Goal: Task Accomplishment & Management: Use online tool/utility

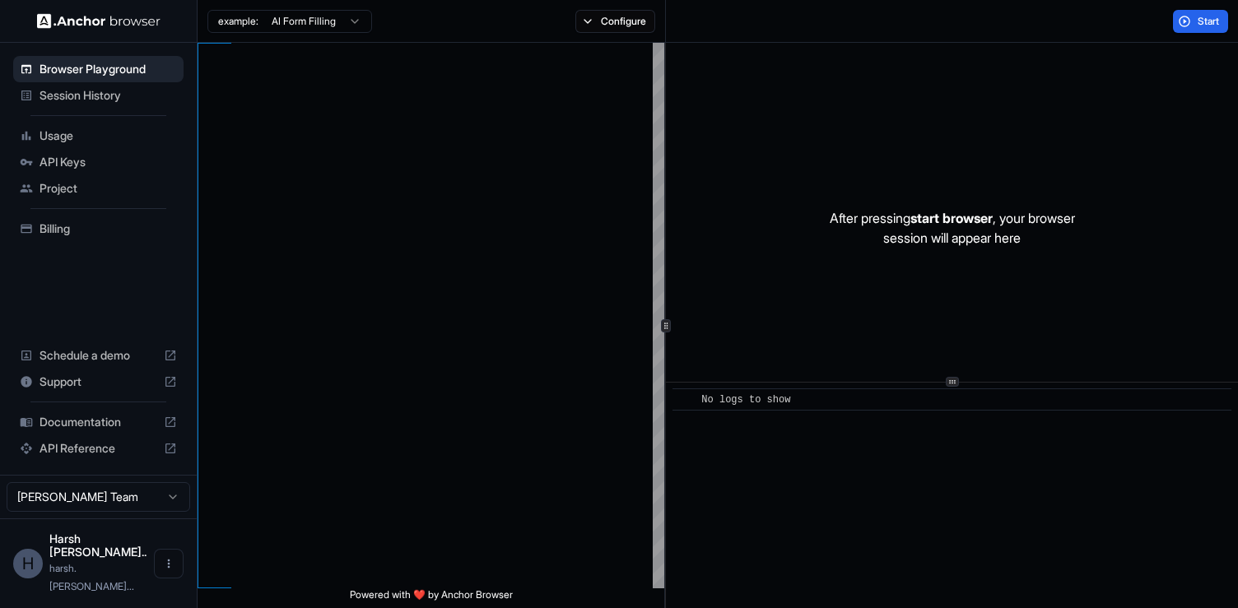
scroll to position [148, 0]
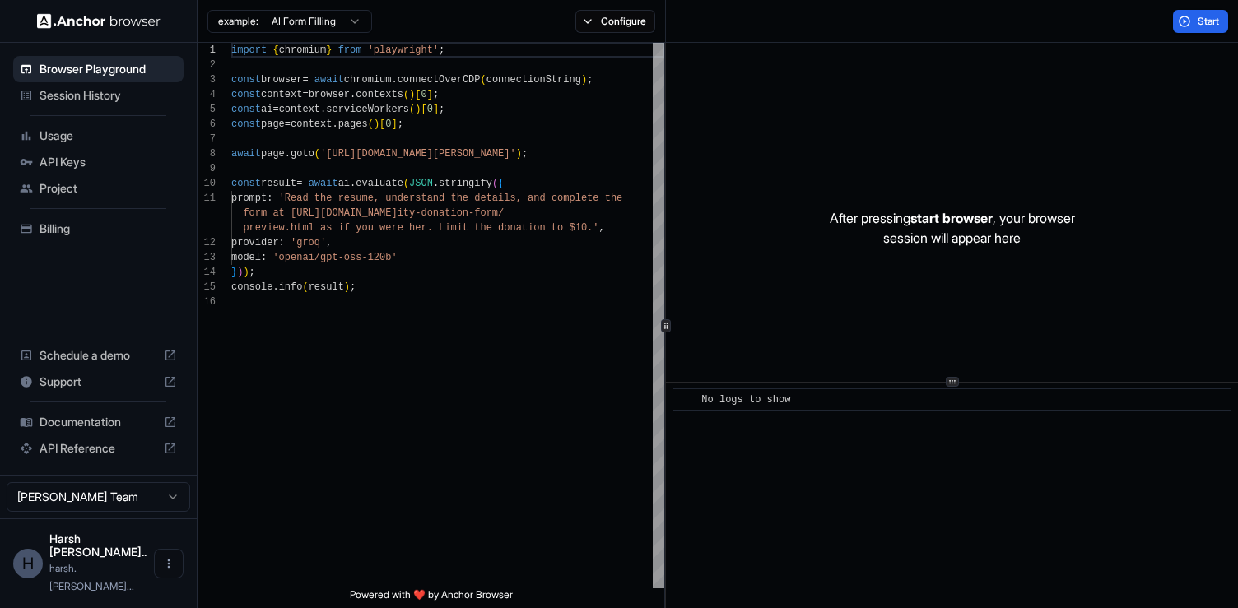
click at [47, 21] on img at bounding box center [98, 21] width 123 height 16
click at [337, 28] on html "Browser Playground Session History Usage API Keys Project Billing Schedule a de…" at bounding box center [619, 304] width 1238 height 608
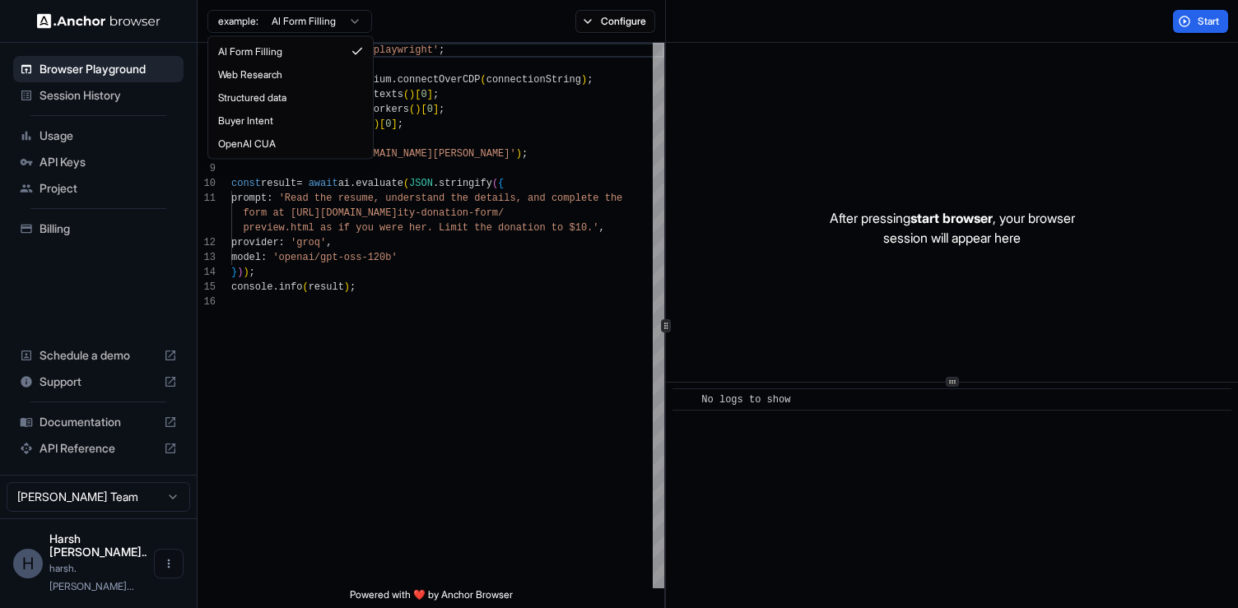
click at [337, 28] on html "Browser Playground Session History Usage API Keys Project Billing Schedule a de…" at bounding box center [619, 304] width 1238 height 608
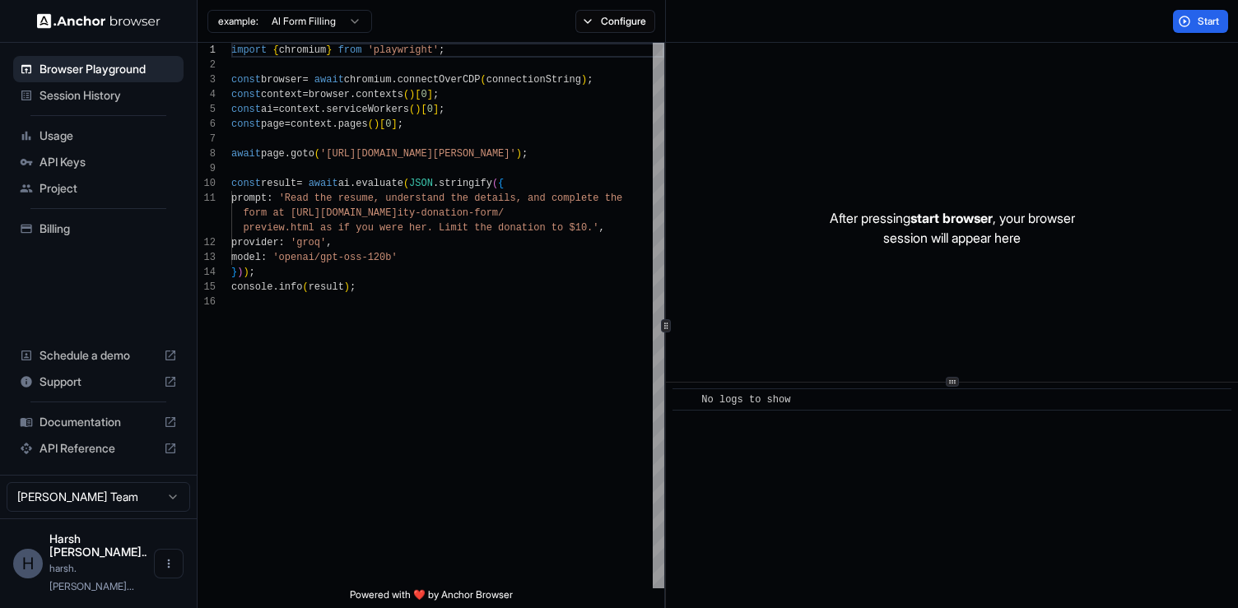
click at [595, 39] on div "example: AI Form Filling Configure" at bounding box center [431, 21] width 468 height 43
click at [563, 12] on div "example: AI Form Filling Configure" at bounding box center [431, 21] width 468 height 43
click at [576, 16] on button "Configure" at bounding box center [615, 21] width 80 height 23
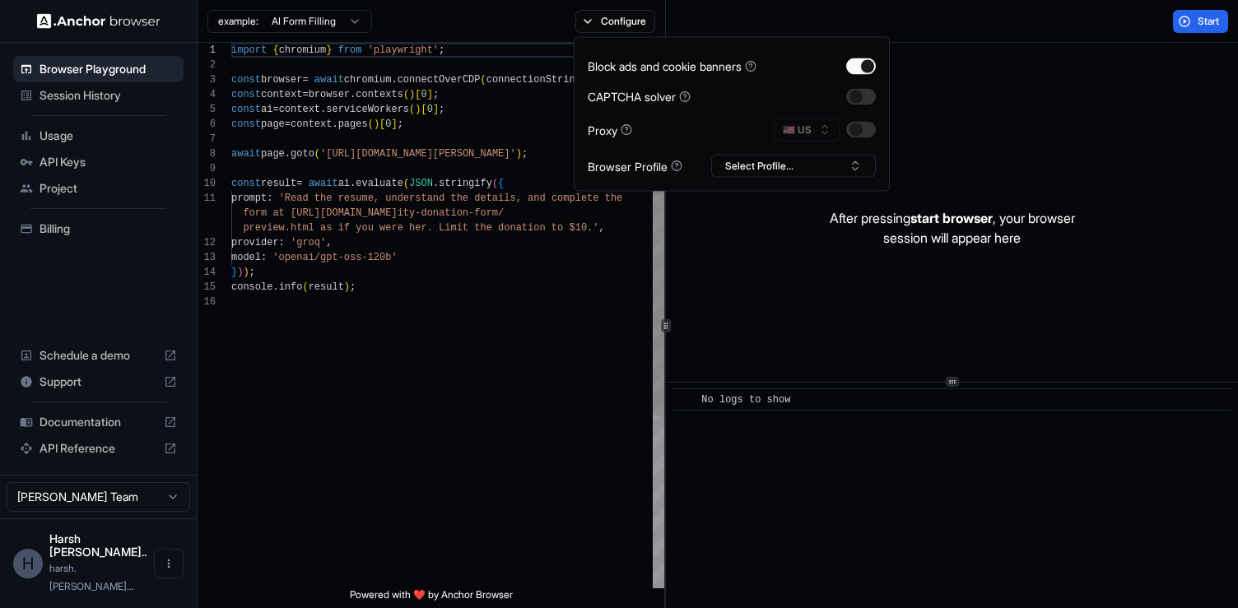
type textarea "**********"
click at [416, 337] on div "import { chromium } from 'playwright' ; const browser = await chromium . connec…" at bounding box center [447, 441] width 433 height 797
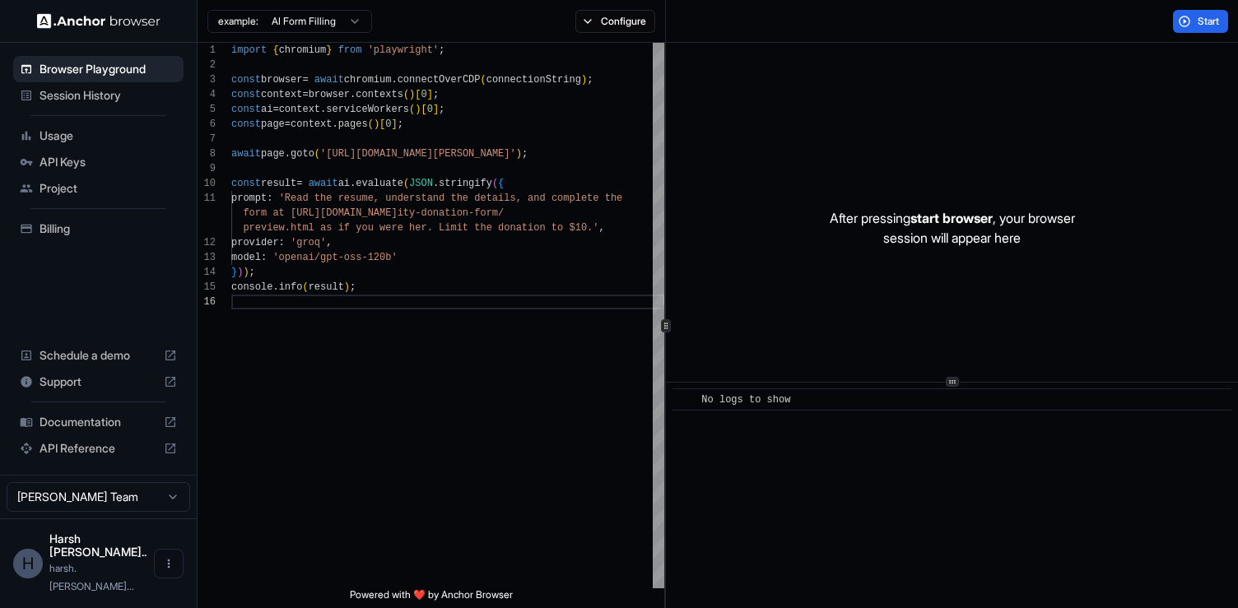
click at [26, 578] on div "H" at bounding box center [28, 564] width 30 height 30
click at [169, 571] on button "Open menu" at bounding box center [169, 564] width 30 height 30
click at [293, 283] on div at bounding box center [619, 304] width 1238 height 608
click at [121, 154] on span "API Keys" at bounding box center [107, 162] width 137 height 16
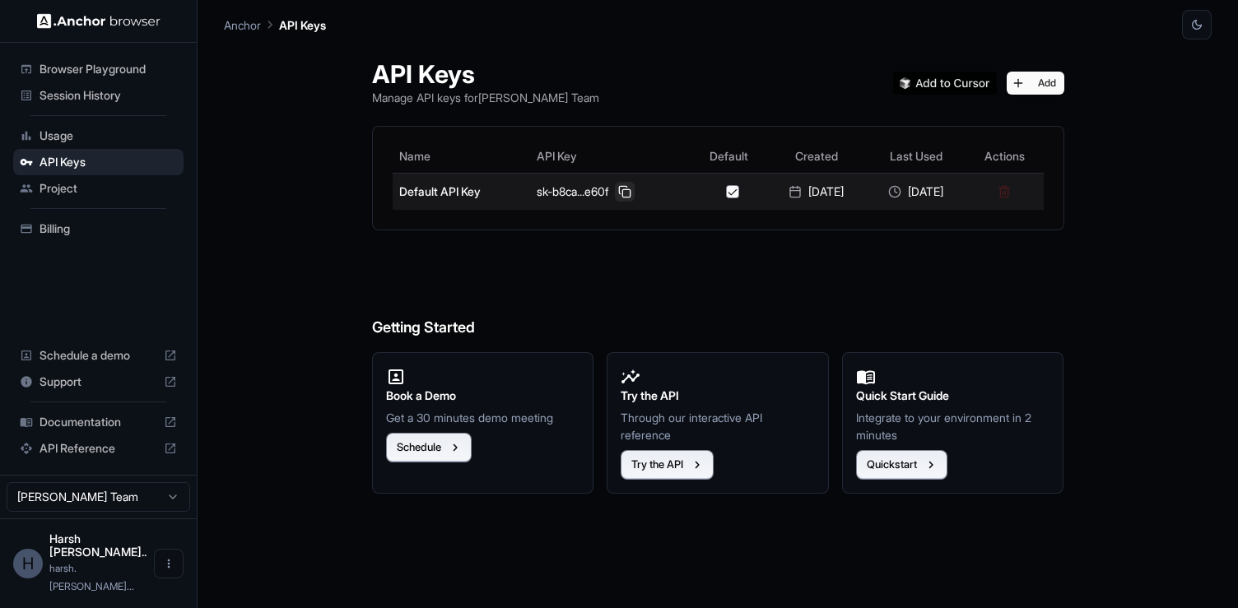
click at [615, 194] on button at bounding box center [625, 192] width 20 height 20
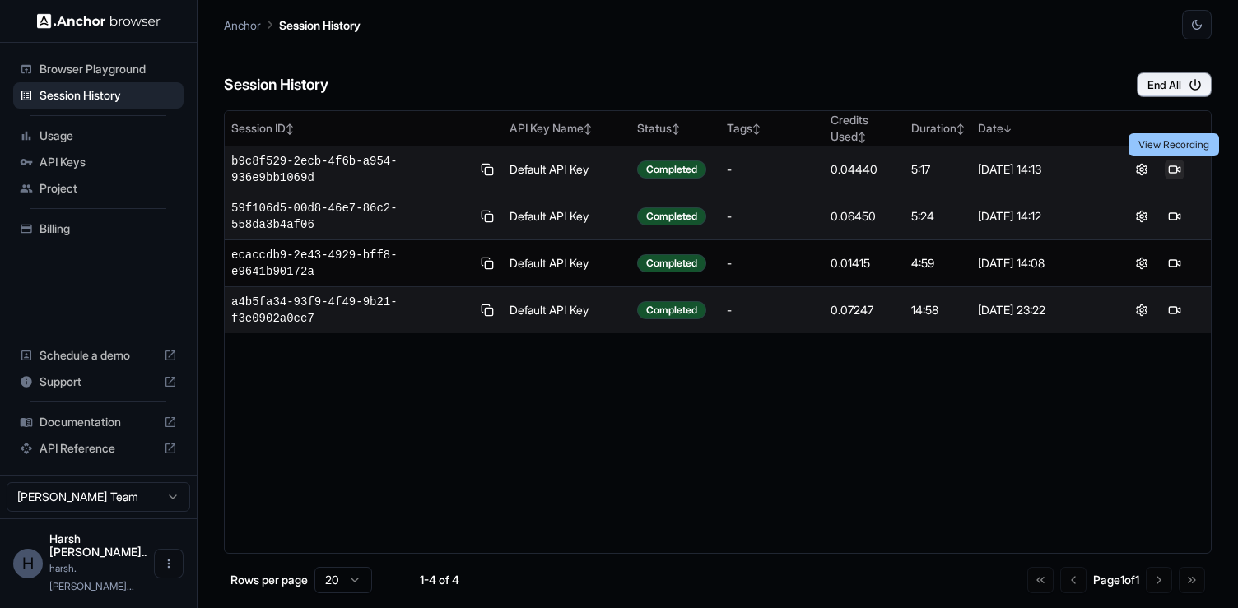
click at [1173, 165] on button at bounding box center [1174, 170] width 20 height 20
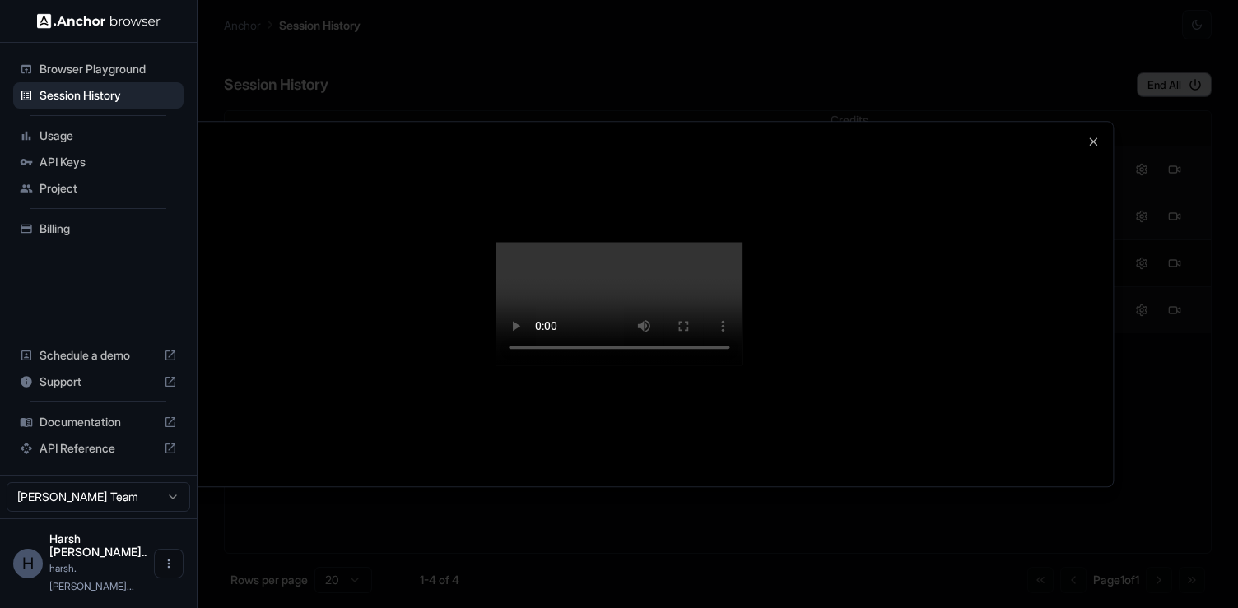
click at [511, 337] on video at bounding box center [618, 303] width 247 height 123
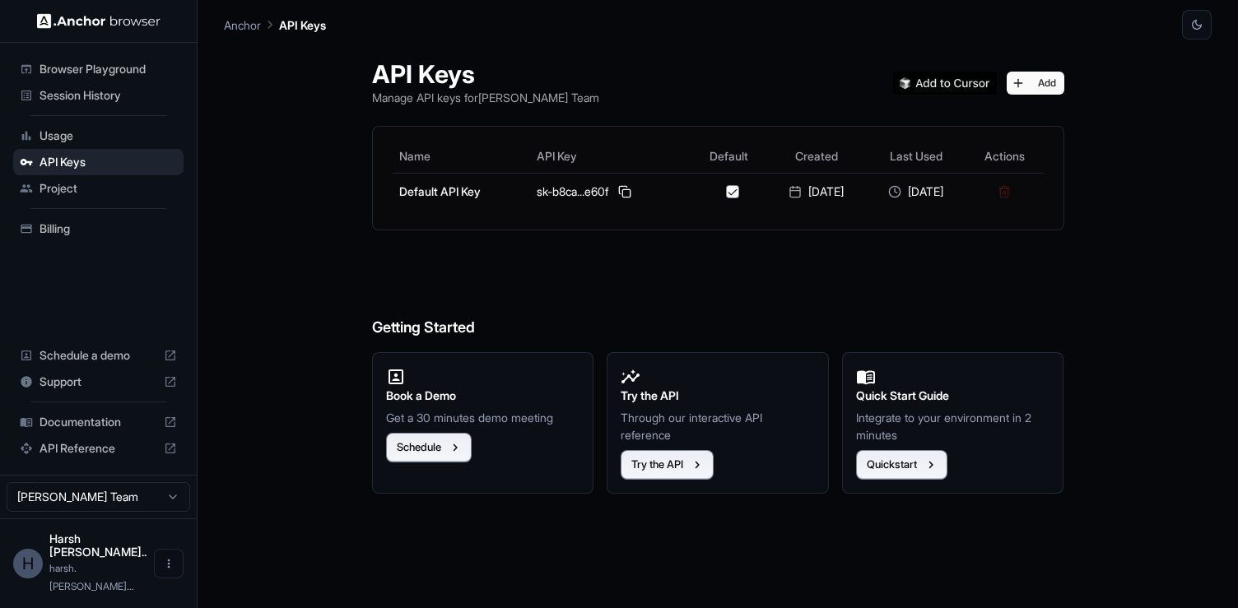
click at [139, 84] on div "Session History" at bounding box center [98, 95] width 170 height 26
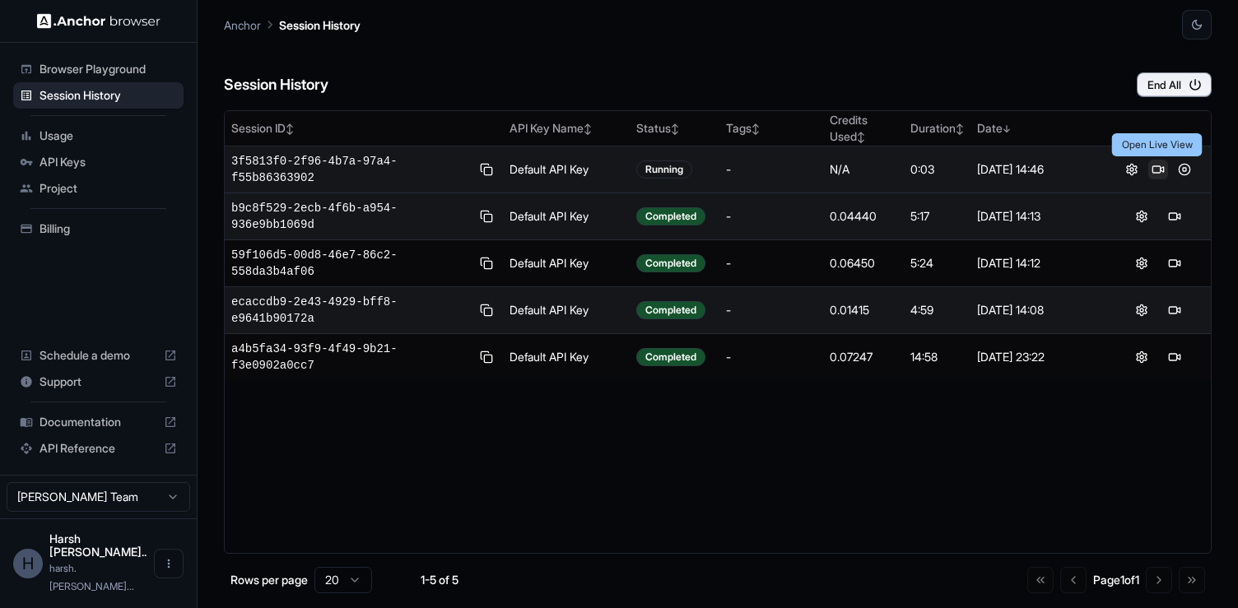
click at [1157, 169] on button at bounding box center [1158, 170] width 20 height 20
click at [1134, 169] on button at bounding box center [1132, 170] width 20 height 20
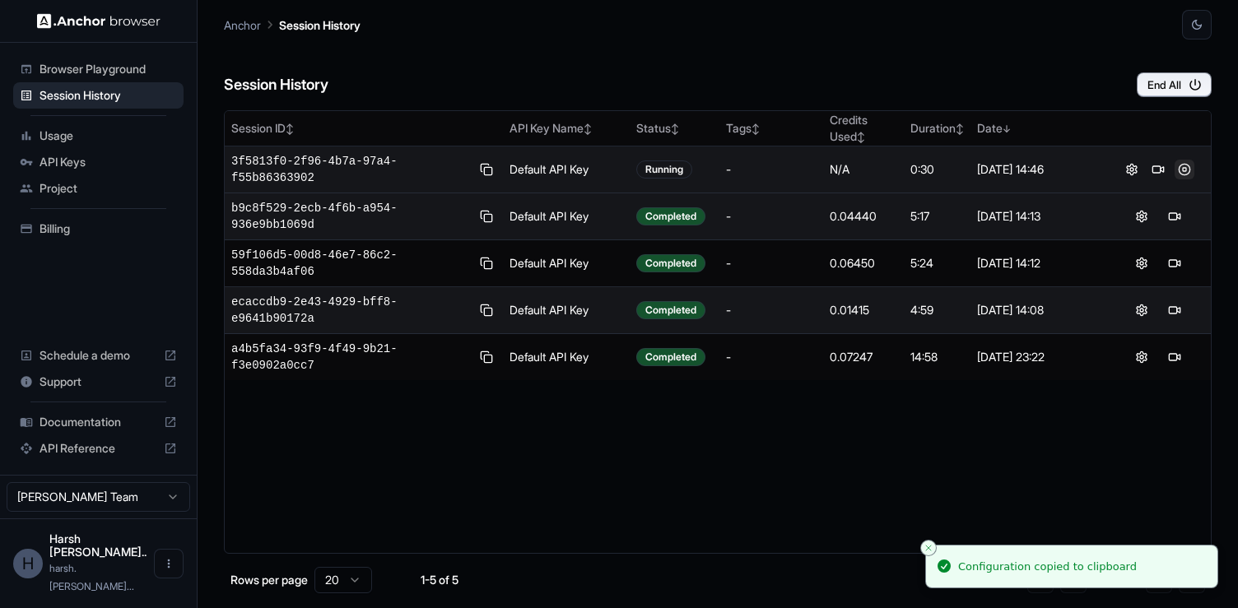
click at [1188, 170] on button at bounding box center [1184, 170] width 20 height 20
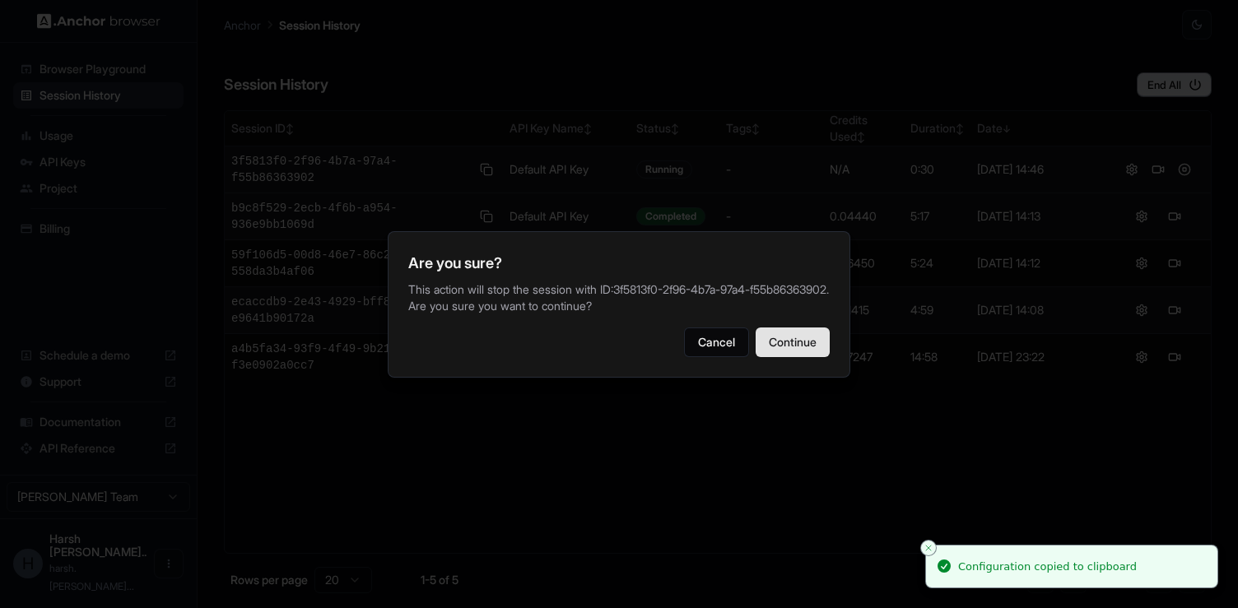
click at [762, 337] on button "Continue" at bounding box center [792, 343] width 74 height 30
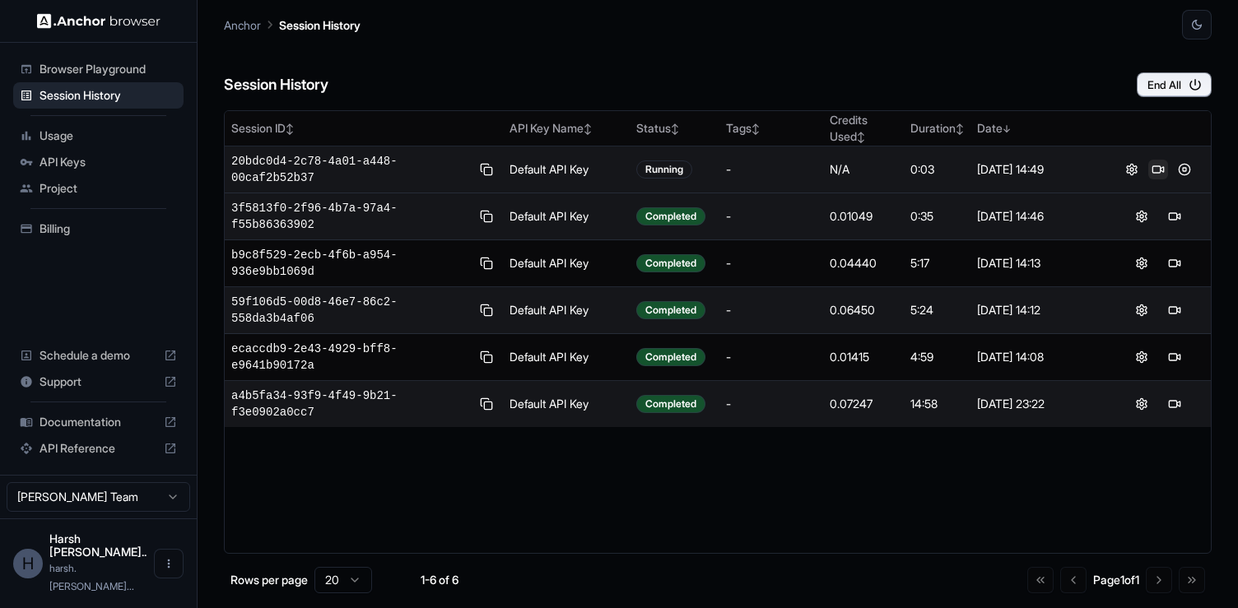
click at [1152, 173] on button at bounding box center [1158, 170] width 20 height 20
click at [1178, 175] on button at bounding box center [1184, 170] width 20 height 20
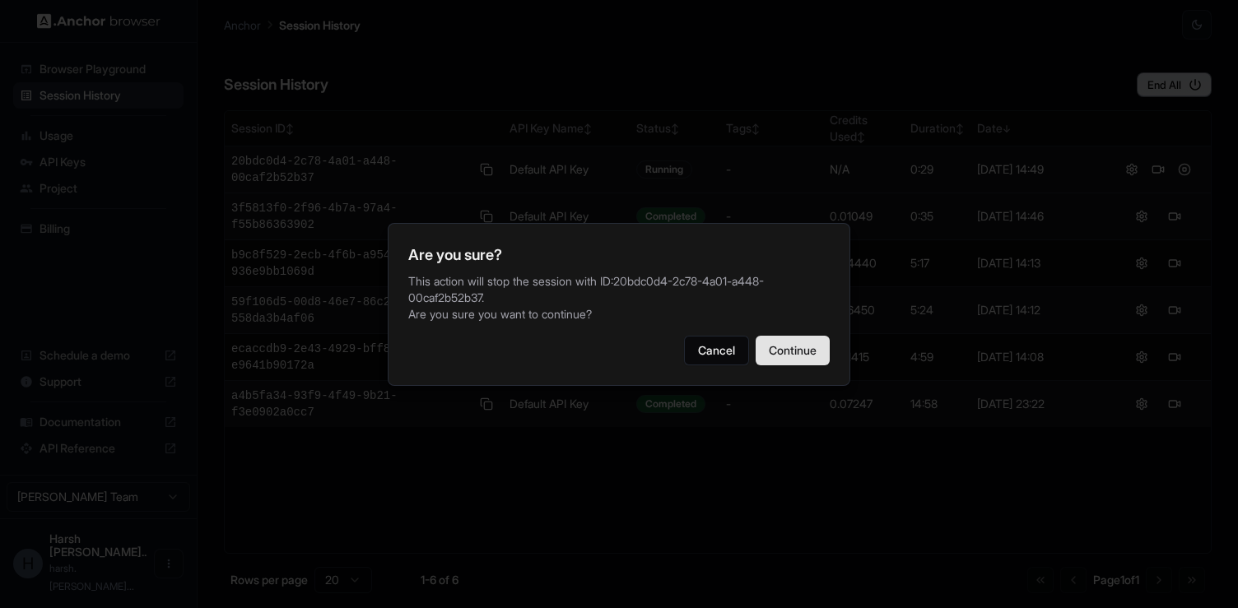
click at [787, 347] on button "Continue" at bounding box center [792, 351] width 74 height 30
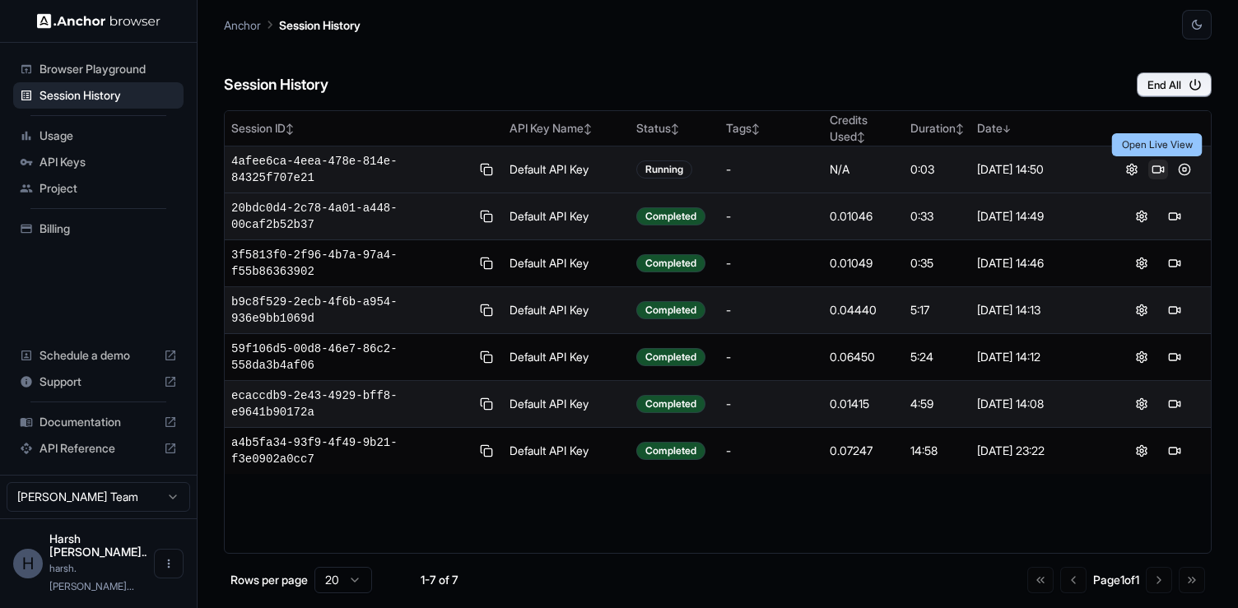
click at [1156, 172] on button at bounding box center [1158, 170] width 20 height 20
click at [1178, 170] on button at bounding box center [1184, 170] width 20 height 20
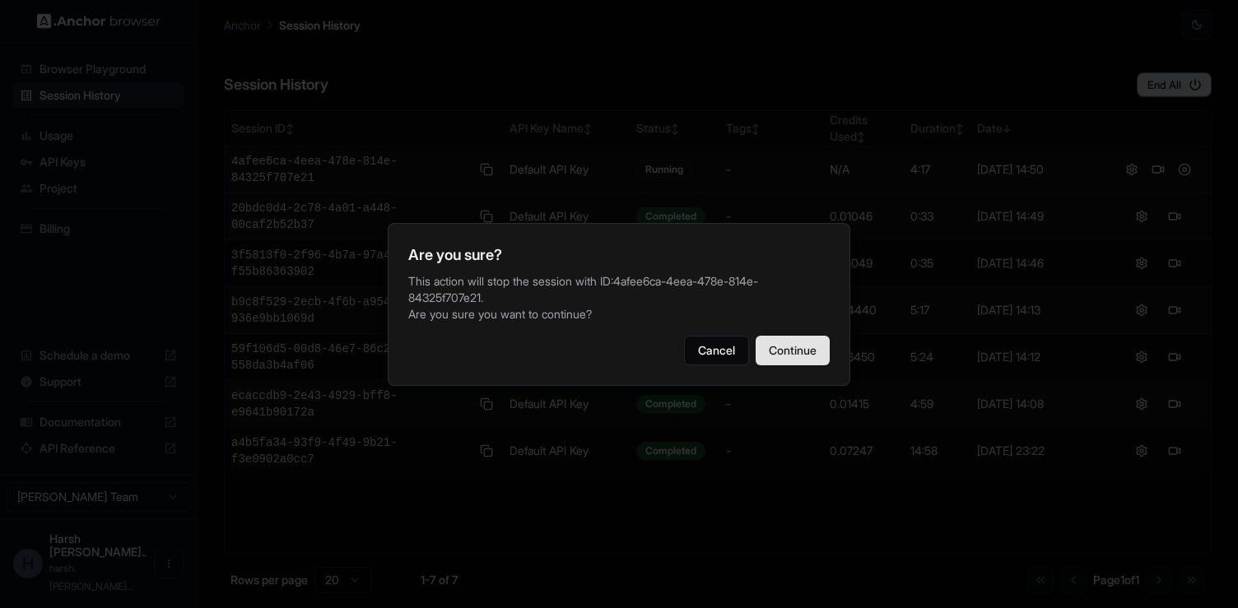
click at [800, 359] on button "Continue" at bounding box center [792, 351] width 74 height 30
